Goal: Information Seeking & Learning: Learn about a topic

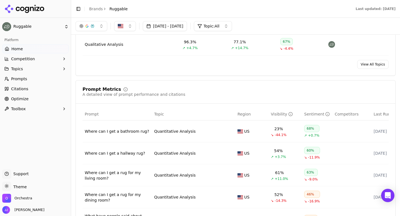
scroll to position [250, 0]
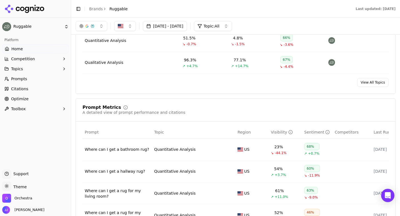
click at [104, 40] on div "Quantitative Analysis" at bounding box center [105, 41] width 41 height 6
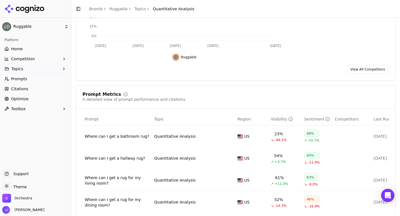
scroll to position [134, 0]
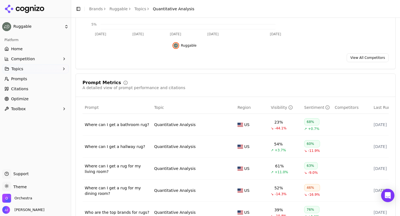
click at [111, 125] on div "Where can I get a bathroom rug?" at bounding box center [117, 125] width 65 height 6
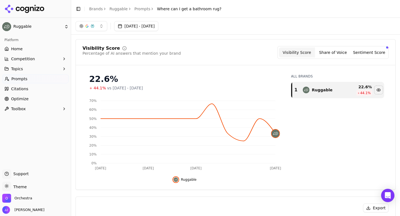
click at [139, 11] on div "Toggle Sidebar Brands Ruggable Prompts Where can I get a bathroom rug?" at bounding box center [148, 9] width 155 height 8
click at [139, 11] on link "Prompts" at bounding box center [142, 9] width 16 height 6
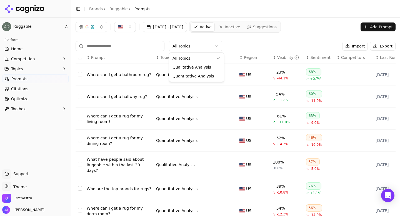
click at [184, 47] on html "Ruggable Platform Home Competition Topics Prompts Citations Optimize Toolbox Su…" at bounding box center [200, 108] width 400 height 216
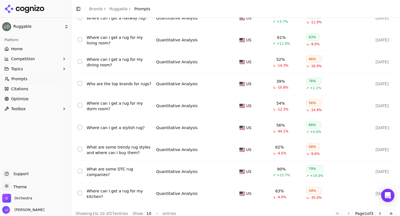
scroll to position [86, 0]
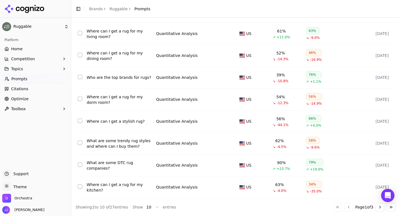
click at [379, 206] on button "Go to next page" at bounding box center [379, 207] width 9 height 9
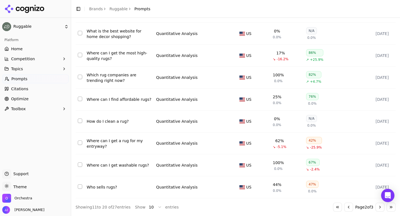
click at [379, 209] on button "Go to next page" at bounding box center [379, 207] width 9 height 9
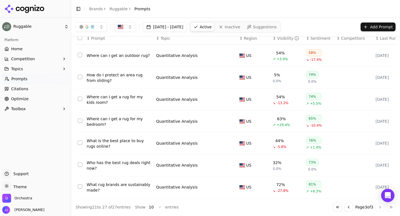
click at [347, 210] on button "Go to previous page" at bounding box center [348, 207] width 9 height 9
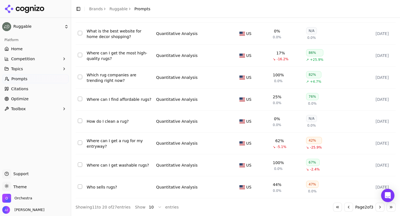
scroll to position [86, 0]
click at [344, 206] on button "Go to previous page" at bounding box center [348, 207] width 9 height 9
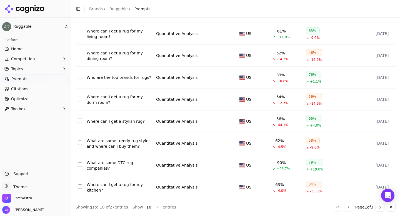
click at [375, 208] on button "Go to next page" at bounding box center [379, 207] width 9 height 9
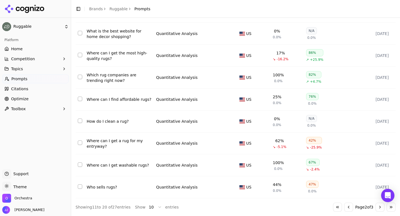
click at [375, 208] on button "Go to next page" at bounding box center [379, 207] width 9 height 9
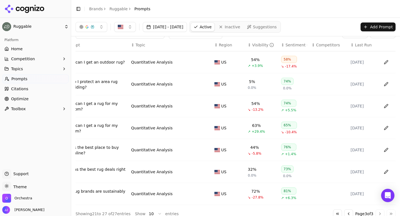
scroll to position [20, 0]
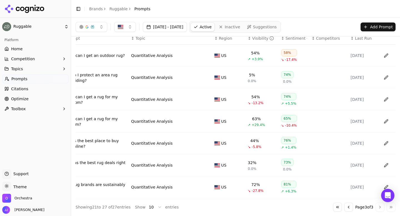
click at [335, 206] on button "Go to first page" at bounding box center [337, 207] width 9 height 9
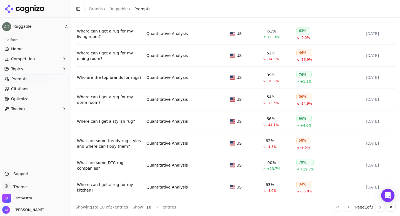
scroll to position [0, 5]
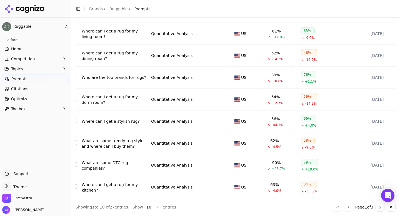
click at [379, 207] on button "Go to next page" at bounding box center [379, 207] width 9 height 9
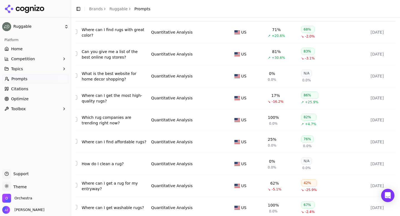
scroll to position [86, 0]
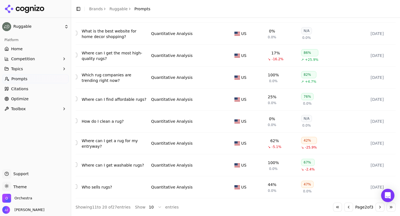
click at [378, 208] on button "Go to next page" at bounding box center [379, 207] width 9 height 9
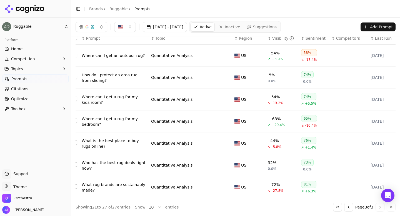
click at [345, 208] on button "Go to previous page" at bounding box center [348, 207] width 9 height 9
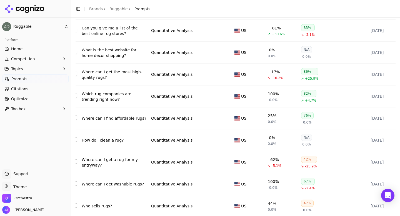
scroll to position [86, 0]
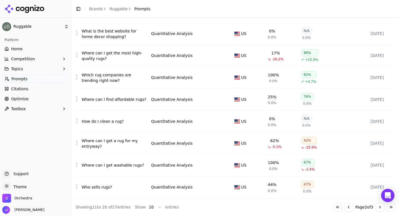
click at [345, 210] on button "Go to previous page" at bounding box center [348, 207] width 9 height 9
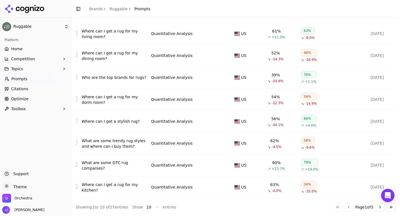
scroll to position [0, 0]
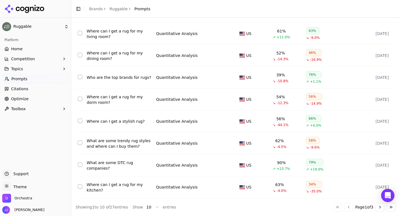
click at [133, 77] on div "Who are the top brands for rugs?" at bounding box center [119, 78] width 65 height 6
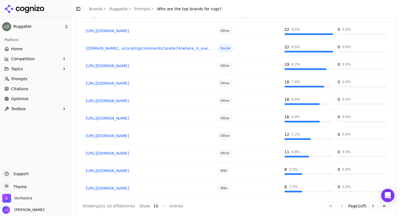
scroll to position [450, 0]
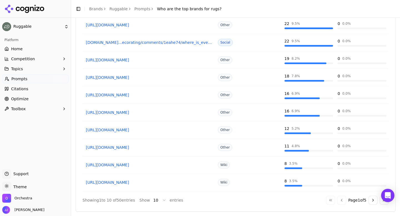
click at [372, 200] on button "Go to next page" at bounding box center [372, 200] width 9 height 9
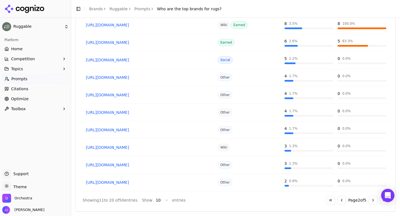
click at [372, 200] on button "Go to next page" at bounding box center [372, 200] width 9 height 9
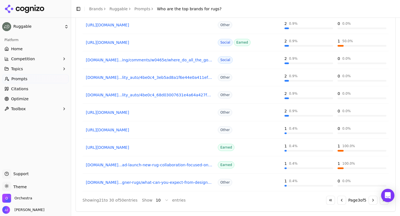
click at [372, 200] on button "Go to next page" at bounding box center [372, 200] width 9 height 9
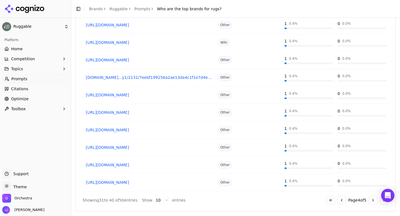
click at [372, 200] on button "Go to next page" at bounding box center [372, 200] width 9 height 9
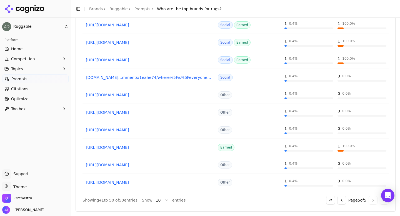
click at [372, 200] on div "Go to first page Go to previous page Page 5 of 5 Go to next page Go to last page" at bounding box center [357, 200] width 62 height 9
click at [328, 201] on button "Go to first page" at bounding box center [330, 200] width 9 height 9
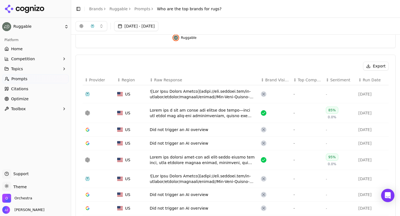
scroll to position [0, 0]
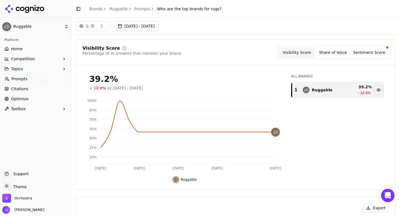
click at [102, 28] on button "button" at bounding box center [91, 26] width 32 height 10
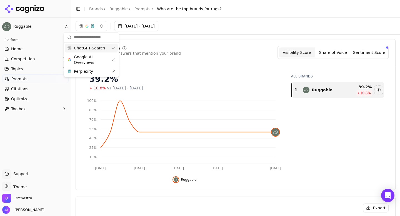
click at [165, 11] on span "Who are the top brands for rugs?" at bounding box center [189, 9] width 64 height 6
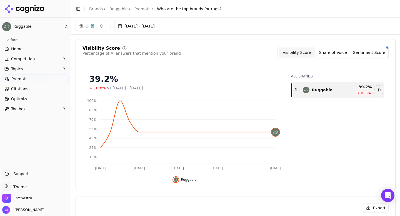
click at [137, 9] on link "Prompts" at bounding box center [142, 9] width 16 height 6
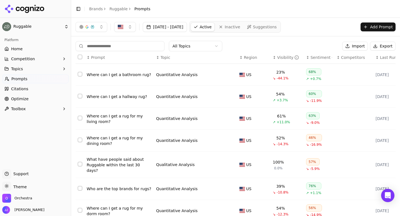
click at [173, 74] on div "Quantitative Analysis" at bounding box center [176, 75] width 41 height 6
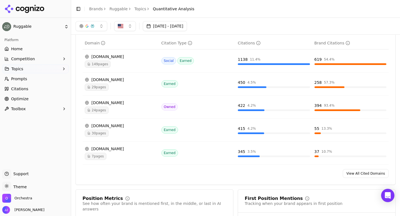
scroll to position [369, 0]
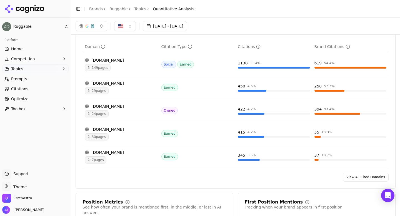
click at [348, 177] on link "View All Cited Domains" at bounding box center [365, 177] width 46 height 9
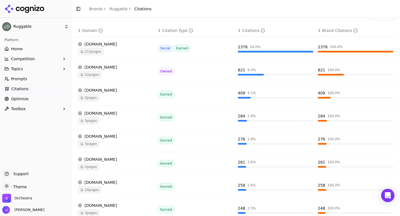
scroll to position [156, 0]
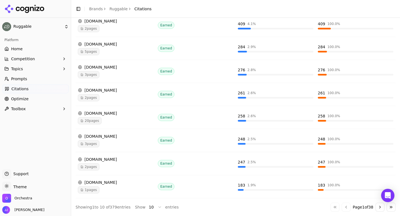
click at [390, 208] on button "Go to last page" at bounding box center [390, 207] width 9 height 9
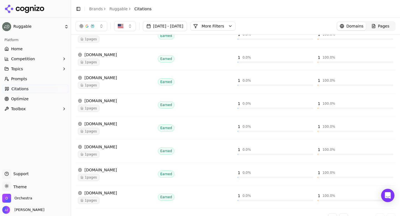
scroll to position [0, 0]
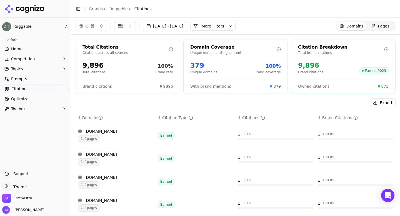
click at [196, 46] on div "Domain Coverage" at bounding box center [233, 47] width 86 height 7
click at [111, 48] on div "Total Citations" at bounding box center [125, 47] width 86 height 7
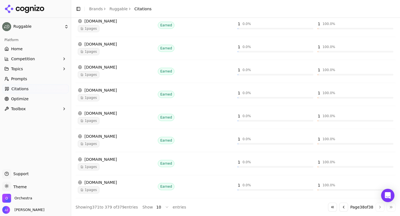
click at [328, 207] on button "Go to first page" at bounding box center [332, 207] width 9 height 9
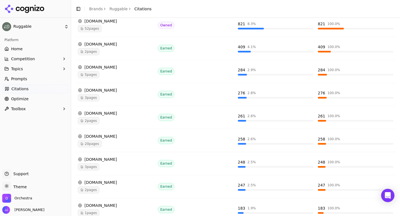
scroll to position [0, 0]
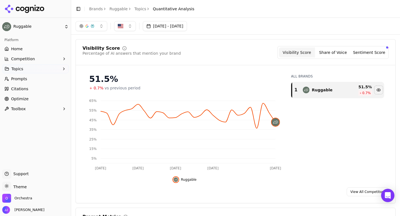
click at [165, 9] on span "Quantitative Analysis" at bounding box center [173, 9] width 41 height 6
click at [137, 10] on link "Topics" at bounding box center [140, 9] width 12 height 6
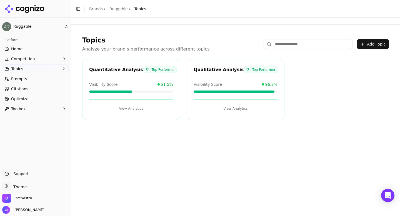
click at [106, 64] on div "Quantitative Analysis Top Performer Visibility Score 51.5% View Analytics" at bounding box center [131, 89] width 98 height 61
click at [131, 107] on button "View Analytics" at bounding box center [131, 108] width 84 height 9
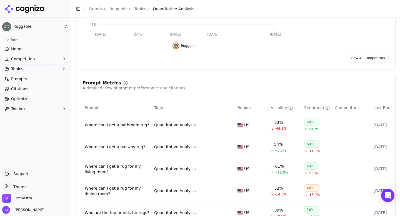
scroll to position [149, 0]
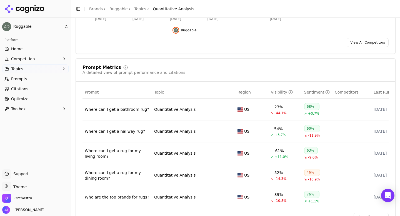
click at [113, 110] on div "Where can I get a bathroom rug?" at bounding box center [117, 110] width 65 height 6
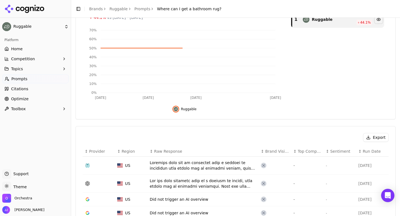
scroll to position [94, 0]
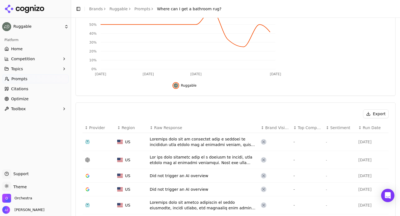
click at [159, 138] on div "Data table" at bounding box center [203, 141] width 107 height 11
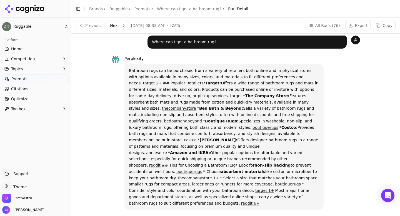
scroll to position [4, 0]
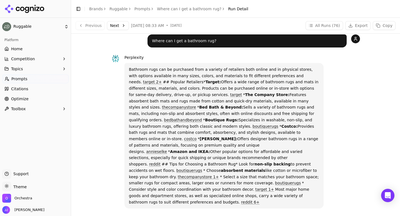
click at [167, 149] on link "annieselke" at bounding box center [156, 151] width 21 height 4
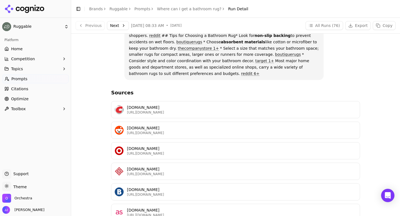
scroll to position [0, 0]
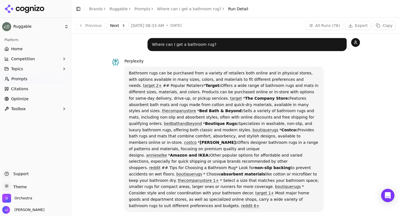
click at [116, 25] on button "Next" at bounding box center [118, 25] width 22 height 9
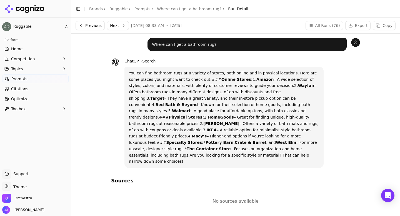
click at [119, 22] on button "Next" at bounding box center [118, 25] width 22 height 9
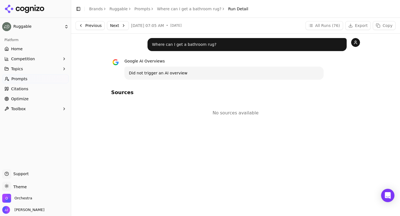
click at [118, 24] on button "Next" at bounding box center [118, 25] width 22 height 9
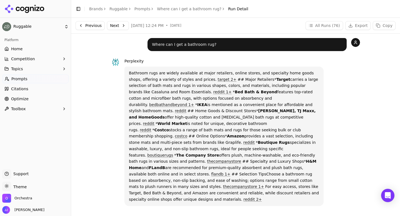
click at [114, 27] on button "Next" at bounding box center [118, 25] width 22 height 9
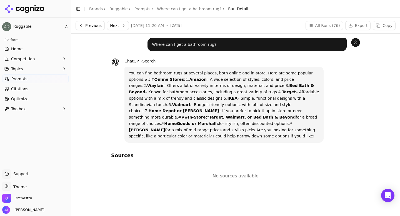
click at [117, 27] on button "Next" at bounding box center [118, 25] width 22 height 9
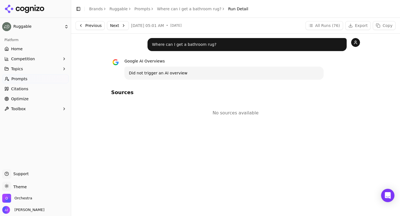
click at [117, 27] on button "Next" at bounding box center [118, 25] width 22 height 9
click at [117, 28] on button "Next" at bounding box center [118, 25] width 22 height 9
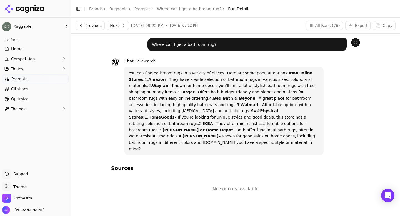
click at [117, 28] on button "Next" at bounding box center [118, 25] width 22 height 9
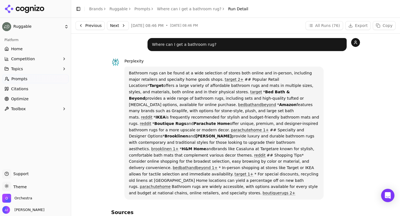
click at [122, 24] on button "Next" at bounding box center [118, 25] width 22 height 9
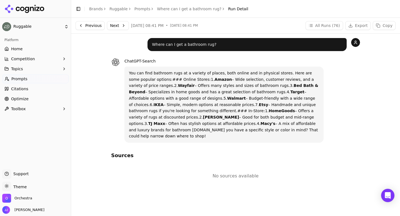
click at [118, 26] on button "Next" at bounding box center [118, 25] width 22 height 9
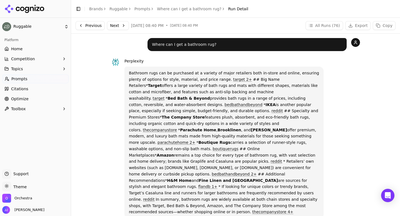
click at [139, 7] on link "Prompts" at bounding box center [142, 9] width 16 height 6
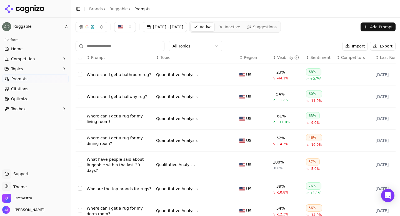
click at [113, 100] on td "Where can I get a hallway rug?" at bounding box center [118, 97] width 69 height 22
click at [113, 98] on div "Where can I get a hallway rug?" at bounding box center [119, 97] width 65 height 6
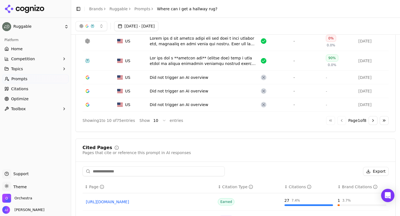
scroll to position [171, 0]
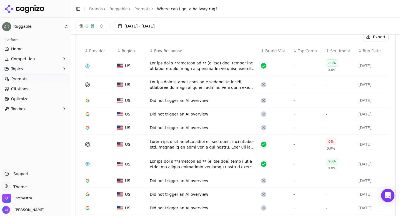
click at [167, 65] on div "Data table" at bounding box center [203, 65] width 107 height 11
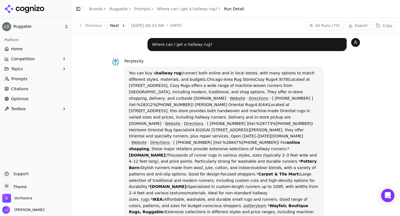
click at [119, 26] on button "Next" at bounding box center [118, 25] width 22 height 9
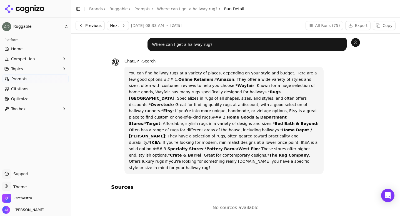
click at [119, 26] on button "Next" at bounding box center [118, 25] width 22 height 9
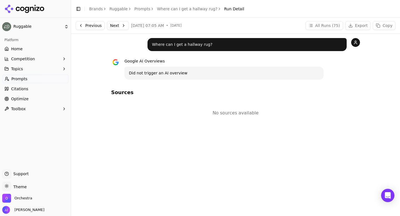
click at [92, 24] on button "Previous" at bounding box center [89, 25] width 29 height 9
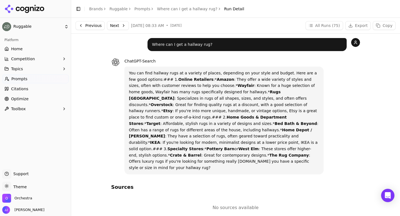
click at [119, 26] on button "Next" at bounding box center [118, 25] width 22 height 9
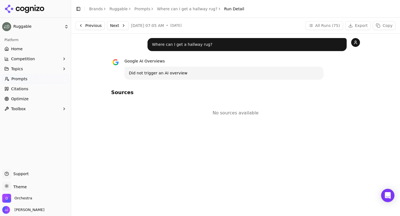
click at [119, 26] on button "Next" at bounding box center [118, 25] width 22 height 9
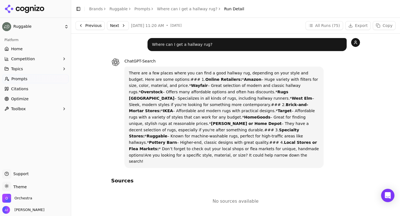
click at [119, 26] on button "Next" at bounding box center [118, 25] width 22 height 9
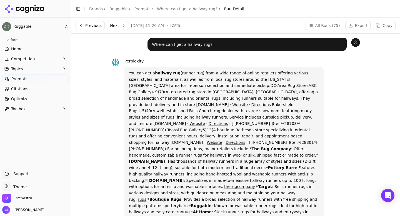
click at [121, 26] on button "Next" at bounding box center [118, 25] width 22 height 9
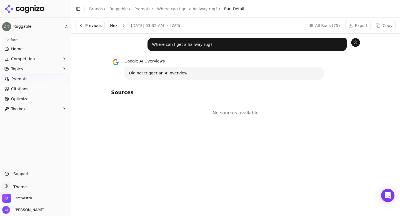
click at [113, 22] on button "Next" at bounding box center [118, 25] width 22 height 9
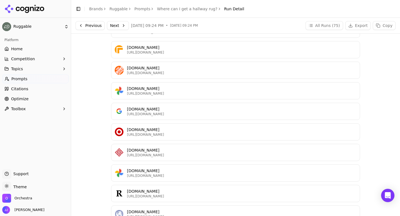
scroll to position [377, 0]
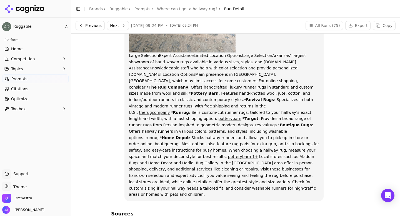
click at [122, 26] on button "Next" at bounding box center [118, 25] width 22 height 9
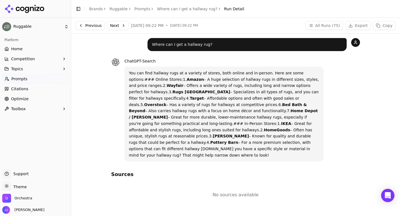
click at [122, 26] on button "Next" at bounding box center [118, 25] width 22 height 9
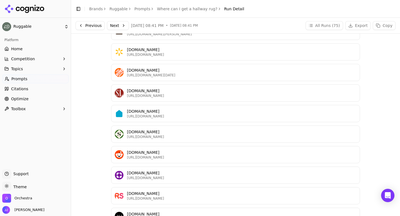
scroll to position [672, 0]
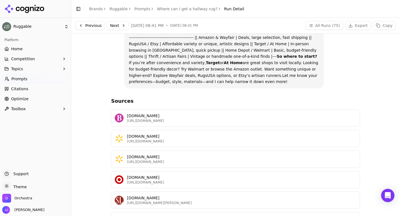
click at [113, 26] on button "Next" at bounding box center [118, 25] width 22 height 9
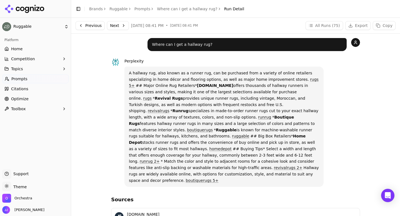
click at [141, 9] on link "Prompts" at bounding box center [142, 9] width 16 height 6
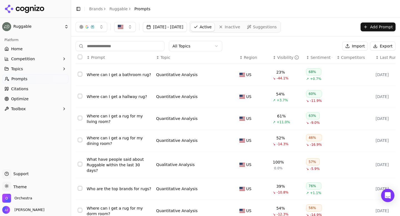
click at [183, 44] on html "Ruggable Platform Home Competition Topics Prompts Citations Optimize Toolbox Su…" at bounding box center [200, 108] width 400 height 216
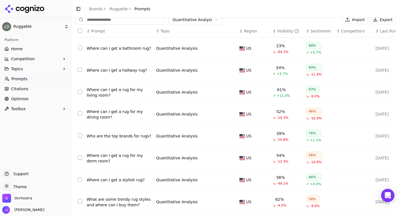
scroll to position [28, 0]
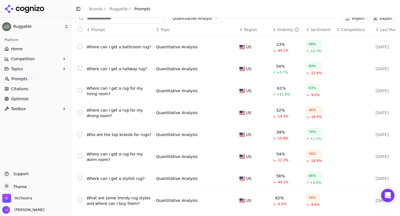
click at [168, 137] on div "Quantitative Analysis" at bounding box center [176, 135] width 41 height 6
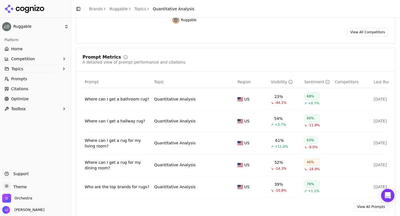
scroll to position [162, 0]
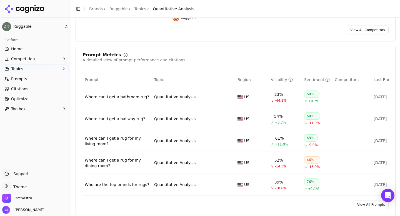
click at [113, 186] on div "Who are the top brands for rugs?" at bounding box center [117, 185] width 65 height 6
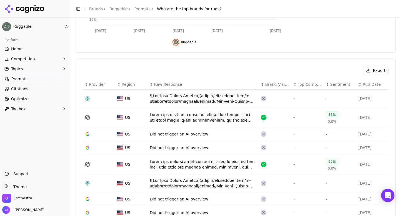
scroll to position [143, 0]
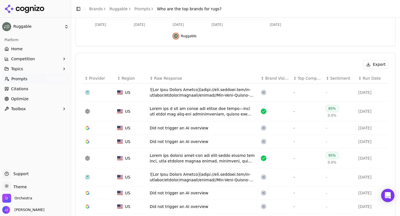
click at [166, 91] on div "Data table" at bounding box center [203, 92] width 107 height 11
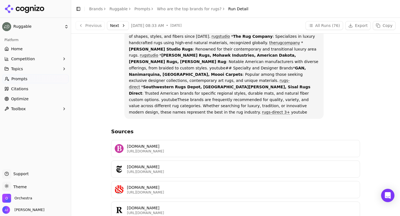
scroll to position [44, 0]
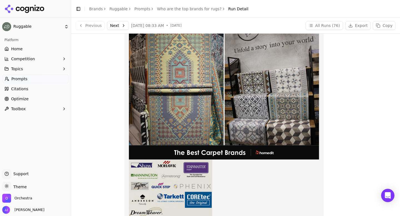
click at [126, 28] on button "Next" at bounding box center [118, 25] width 22 height 9
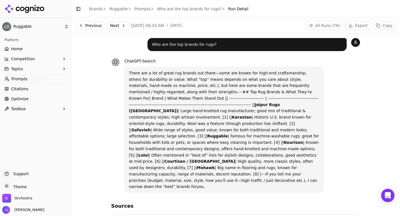
click at [138, 10] on link "Prompts" at bounding box center [142, 9] width 16 height 6
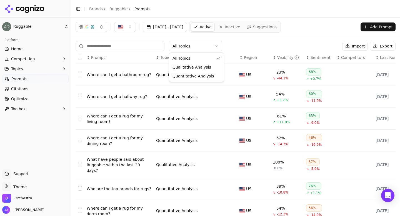
click at [190, 46] on html "Ruggable Platform Home Competition Topics Prompts Citations Optimize Toolbox Su…" at bounding box center [200, 108] width 400 height 216
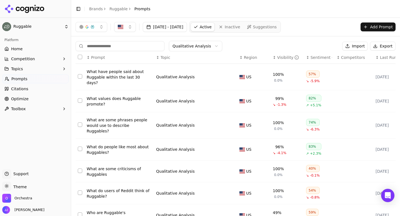
click at [114, 75] on div "What have people said about Ruggable within the last 30 days?" at bounding box center [119, 77] width 65 height 17
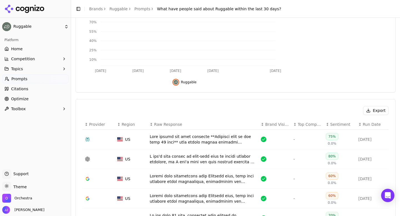
scroll to position [167, 0]
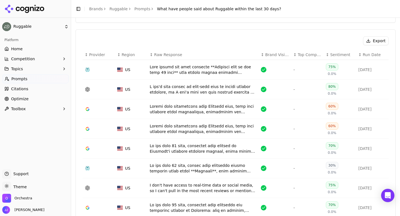
click at [186, 72] on div "Data table" at bounding box center [203, 69] width 107 height 11
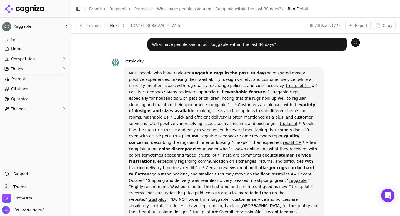
click at [142, 9] on link "Prompts" at bounding box center [142, 9] width 16 height 6
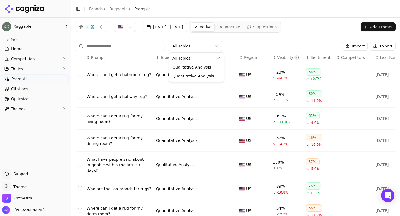
click at [192, 44] on html "Ruggable Platform Home Competition Topics Prompts Citations Optimize Toolbox Su…" at bounding box center [200, 108] width 400 height 216
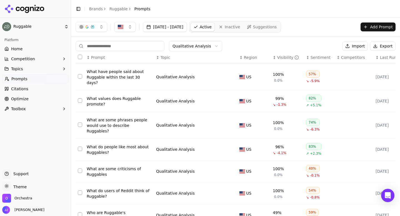
click at [104, 98] on div "What values does Ruggable promote?" at bounding box center [119, 101] width 65 height 11
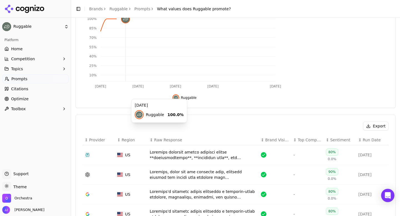
scroll to position [124, 0]
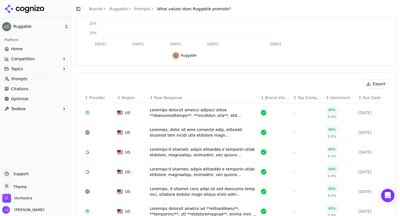
click at [173, 113] on div "Data table" at bounding box center [203, 112] width 107 height 11
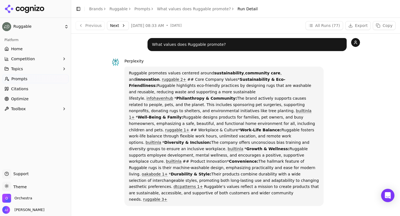
click at [124, 27] on button "Next" at bounding box center [118, 25] width 22 height 9
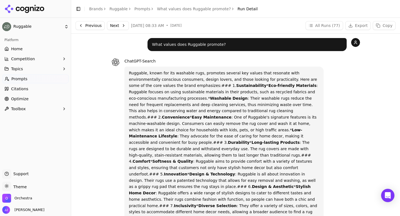
click at [121, 24] on button "Next" at bounding box center [118, 25] width 22 height 9
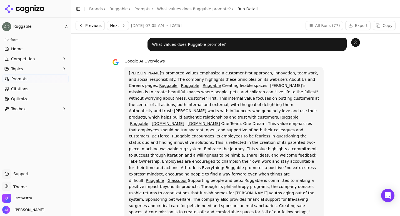
click at [113, 26] on button "Next" at bounding box center [118, 25] width 22 height 9
click at [137, 8] on link "Prompts" at bounding box center [142, 9] width 16 height 6
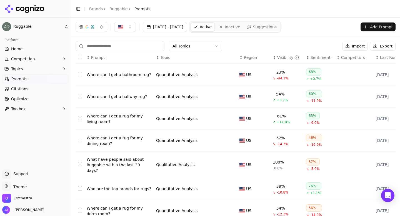
click at [177, 49] on html "Ruggable Platform Home Competition Topics Prompts Citations Optimize Toolbox Su…" at bounding box center [200, 108] width 400 height 216
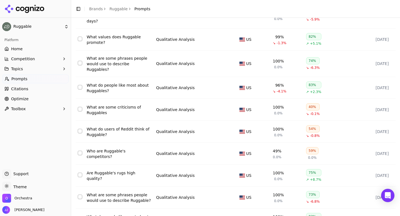
scroll to position [62, 0]
click at [104, 59] on div "What are some phrases people would use to describe Ruggables?" at bounding box center [119, 63] width 65 height 17
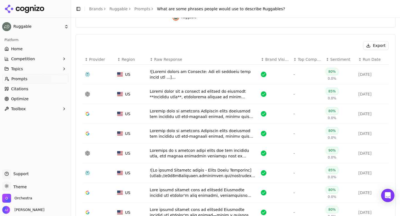
scroll to position [163, 0]
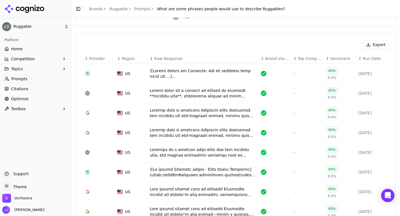
click at [184, 67] on td "Data table" at bounding box center [202, 74] width 111 height 20
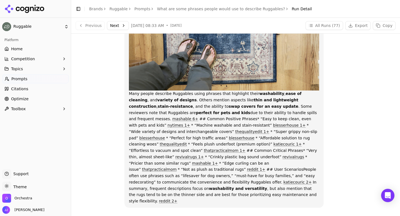
scroll to position [264, 0]
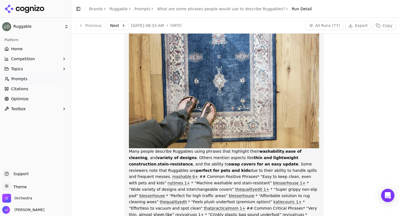
click at [123, 23] on button "Next" at bounding box center [118, 25] width 22 height 9
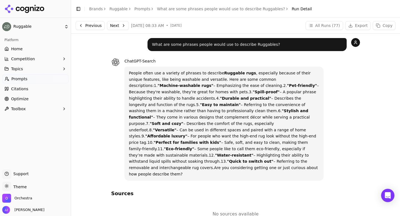
scroll to position [2, 0]
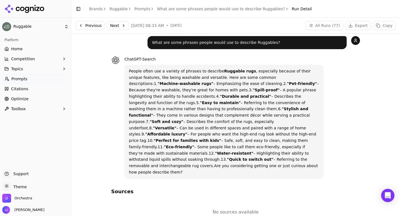
click at [119, 28] on button "Next" at bounding box center [118, 25] width 22 height 9
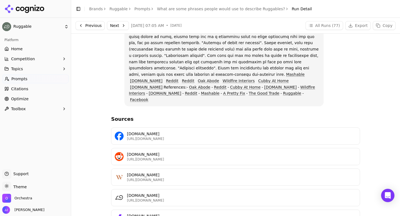
scroll to position [136, 0]
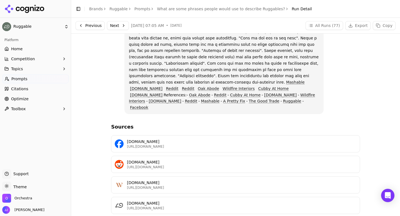
click at [115, 24] on button "Next" at bounding box center [118, 25] width 22 height 9
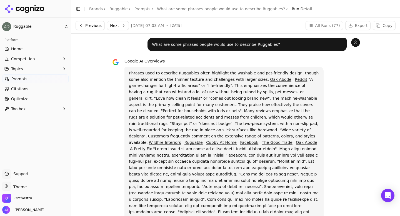
click at [123, 27] on button "Next" at bounding box center [118, 25] width 22 height 9
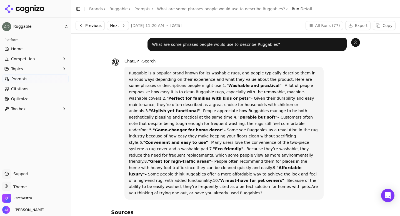
scroll to position [21, 0]
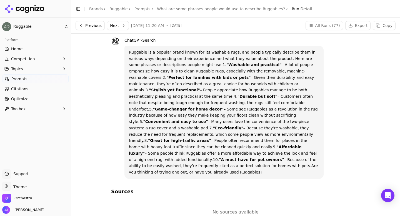
click at [117, 26] on button "Next" at bounding box center [118, 25] width 22 height 9
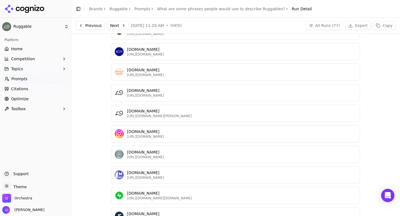
scroll to position [563, 0]
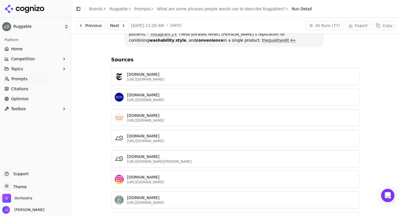
click at [119, 26] on button "Next" at bounding box center [118, 25] width 22 height 9
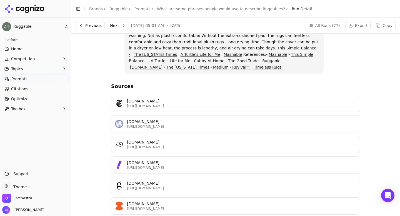
scroll to position [141, 0]
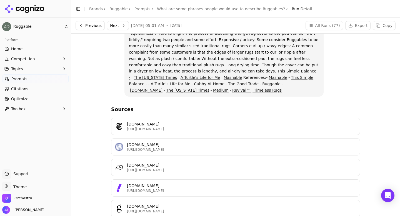
click at [118, 27] on button "Next" at bounding box center [118, 25] width 22 height 9
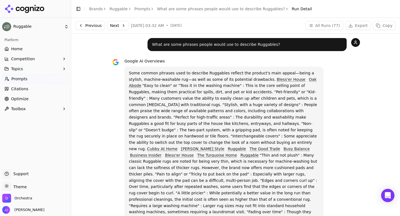
click at [117, 24] on button "Next" at bounding box center [118, 25] width 22 height 9
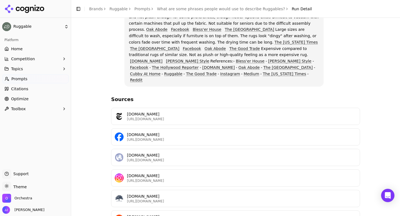
scroll to position [251, 0]
